Goal: Information Seeking & Learning: Learn about a topic

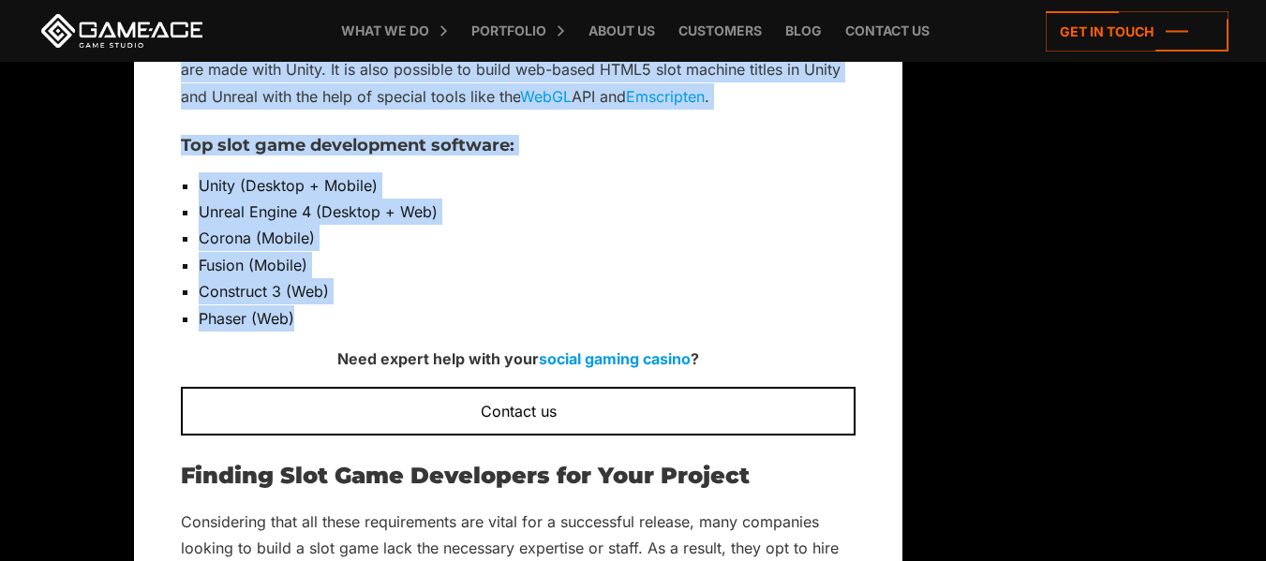
scroll to position [3370, 0]
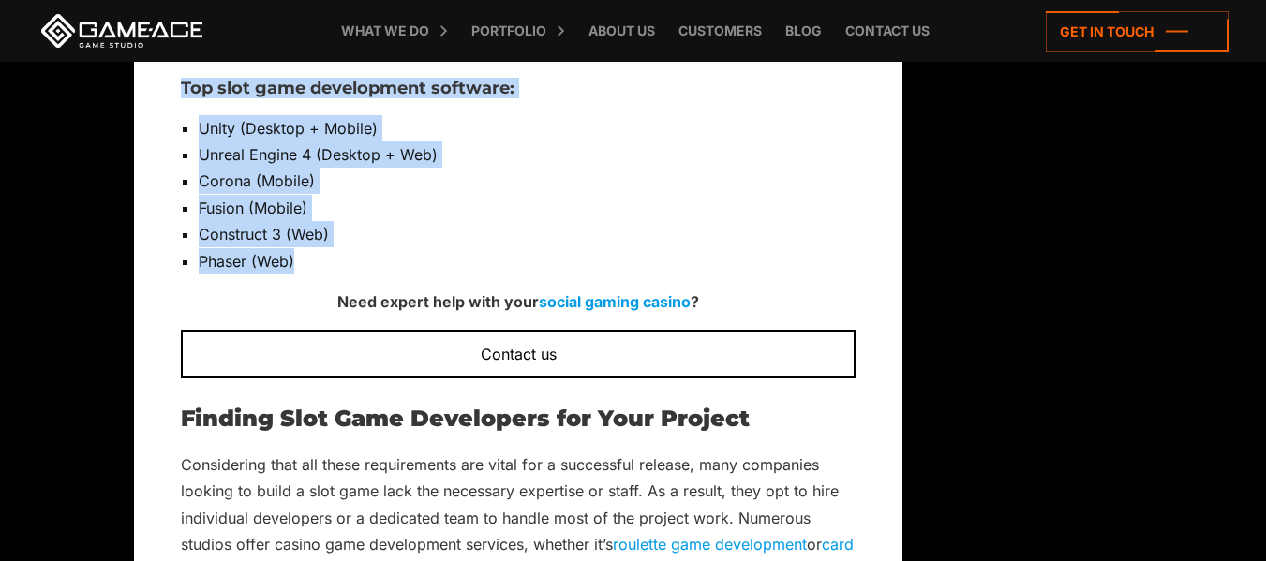
drag, startPoint x: 180, startPoint y: 349, endPoint x: 316, endPoint y: 284, distance: 150.5
copy div "Lore Ipsu Dolorsitame Consect Adipisc: Elit 1, 9889 Sedd eiu temp i utla et dol…"
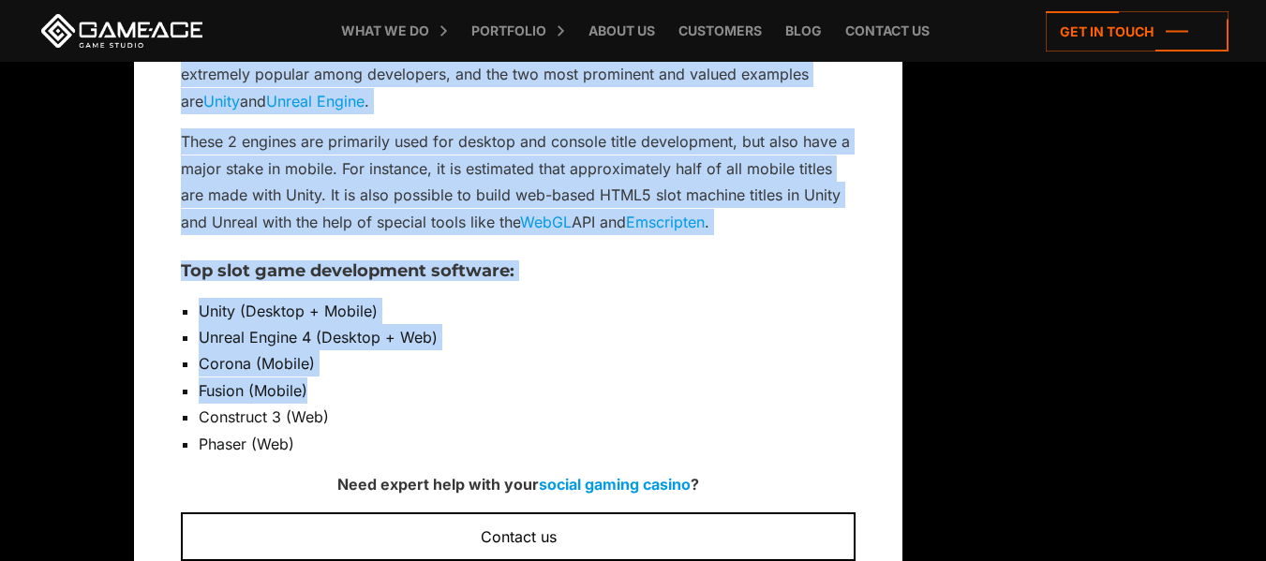
scroll to position [3280, 0]
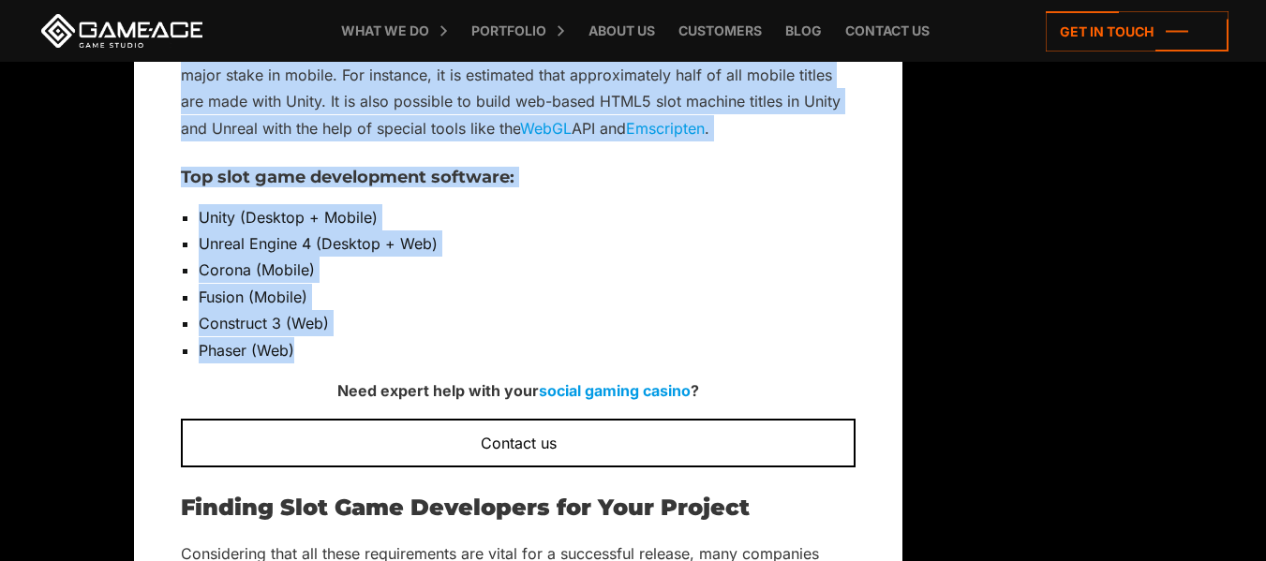
drag, startPoint x: 159, startPoint y: 168, endPoint x: 341, endPoint y: 363, distance: 266.6
copy div "Lore Ipsu Dolorsitame Consect Adipisc: Elit 3, 1328 Sedd eiu temp i utla et dol…"
click at [612, 231] on li "Unity (Desktop + Mobile)" at bounding box center [527, 217] width 657 height 26
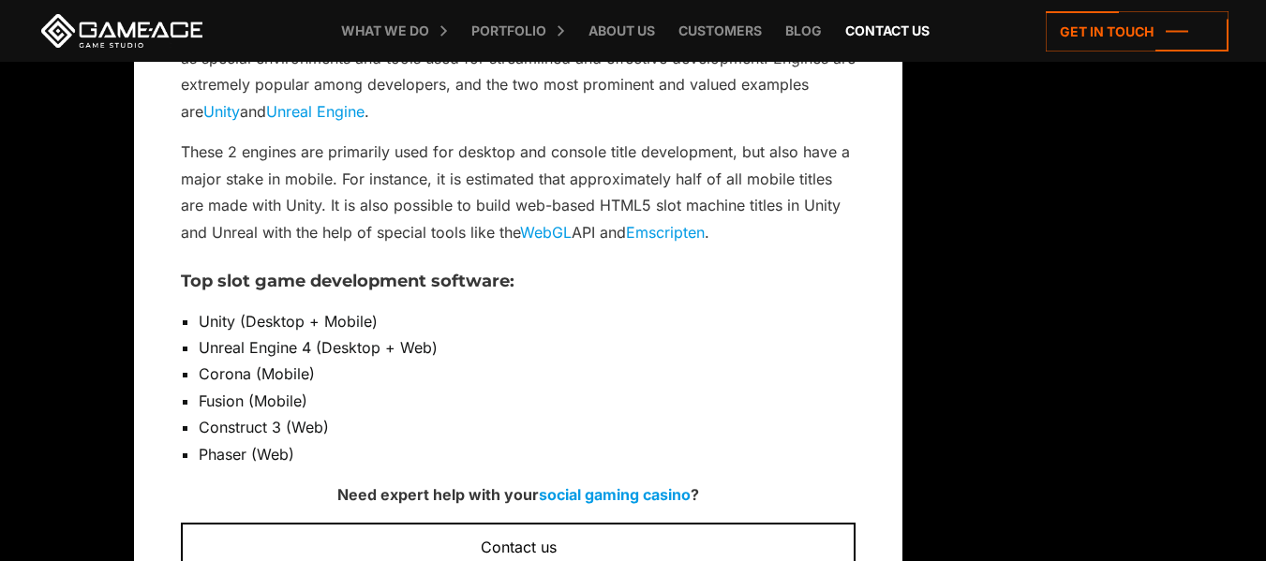
scroll to position [3187, 0]
